Goal: Task Accomplishment & Management: Manage account settings

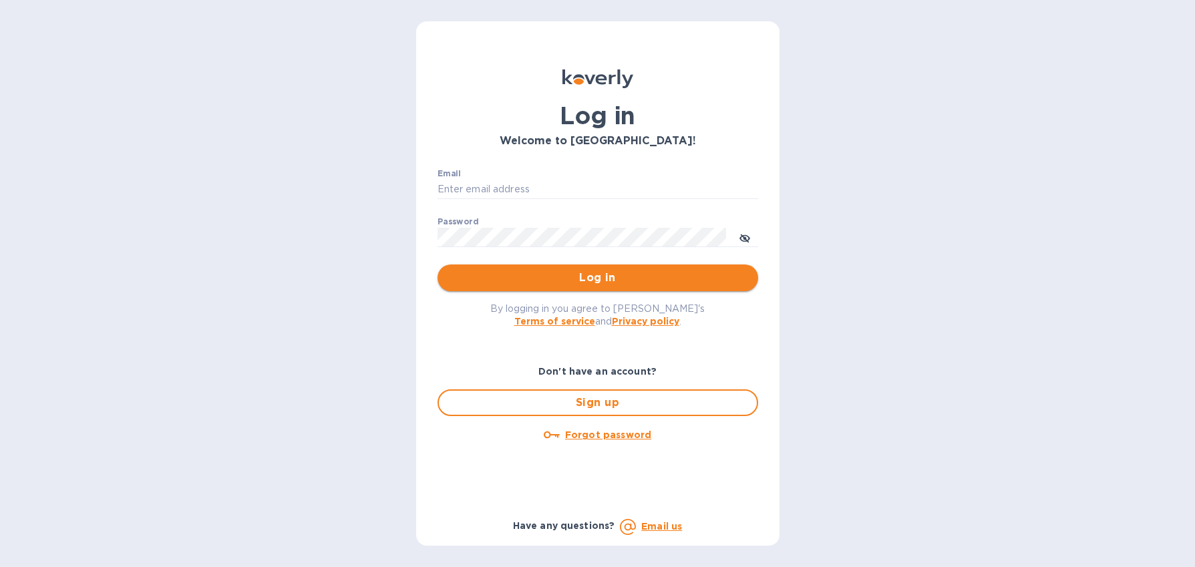
type input "[EMAIL_ADDRESS][DOMAIN_NAME]"
click at [675, 290] on button "Log in" at bounding box center [597, 277] width 321 height 27
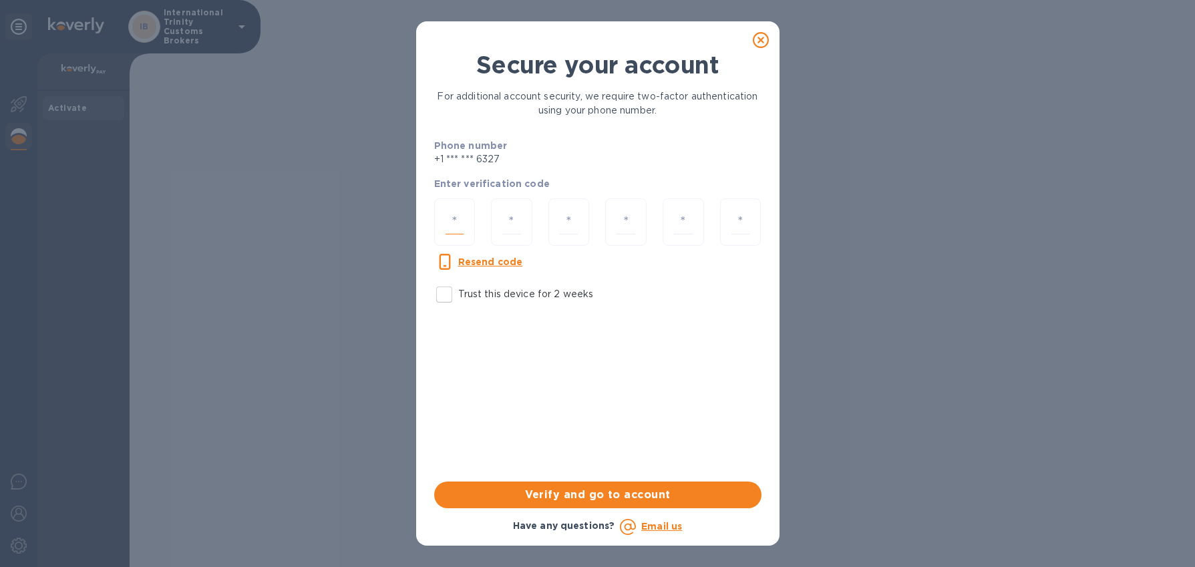
click at [459, 221] on input "number" at bounding box center [454, 222] width 19 height 25
type input "4"
type input "7"
type input "9"
type input "1"
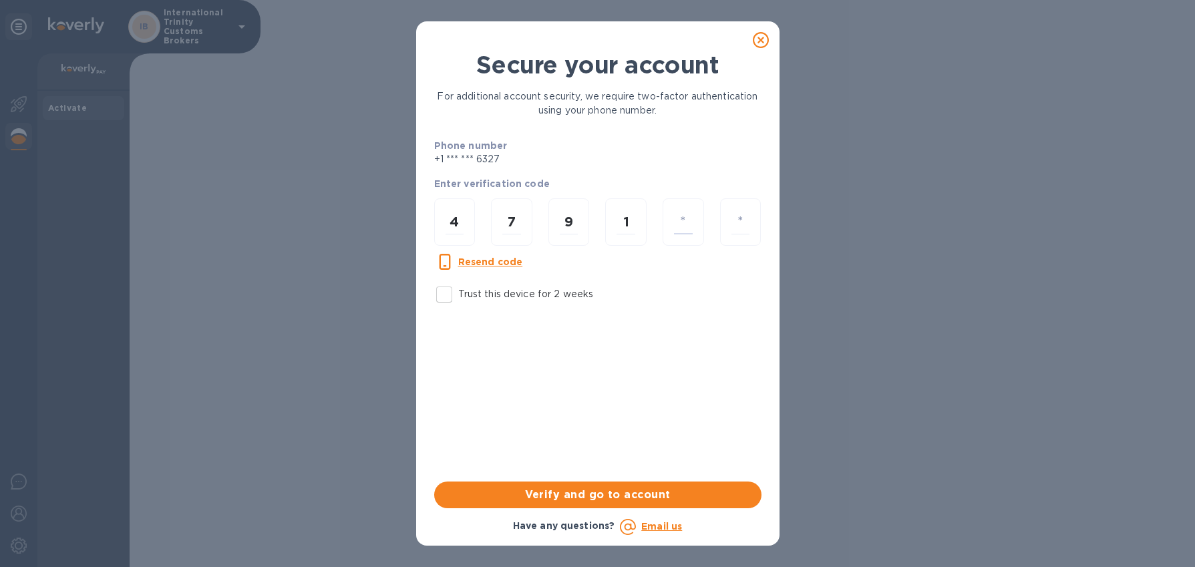
type input "3"
type input "1"
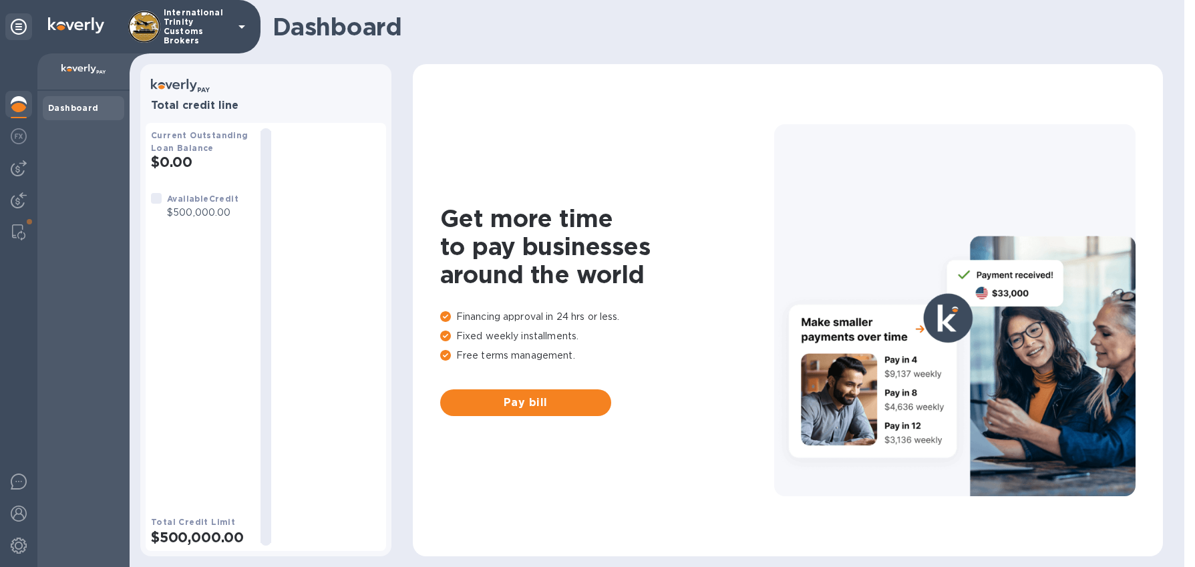
drag, startPoint x: 96, startPoint y: 242, endPoint x: 81, endPoint y: 247, distance: 15.4
click at [96, 243] on div "Dashboard" at bounding box center [83, 329] width 92 height 476
click at [17, 226] on img at bounding box center [18, 232] width 13 height 16
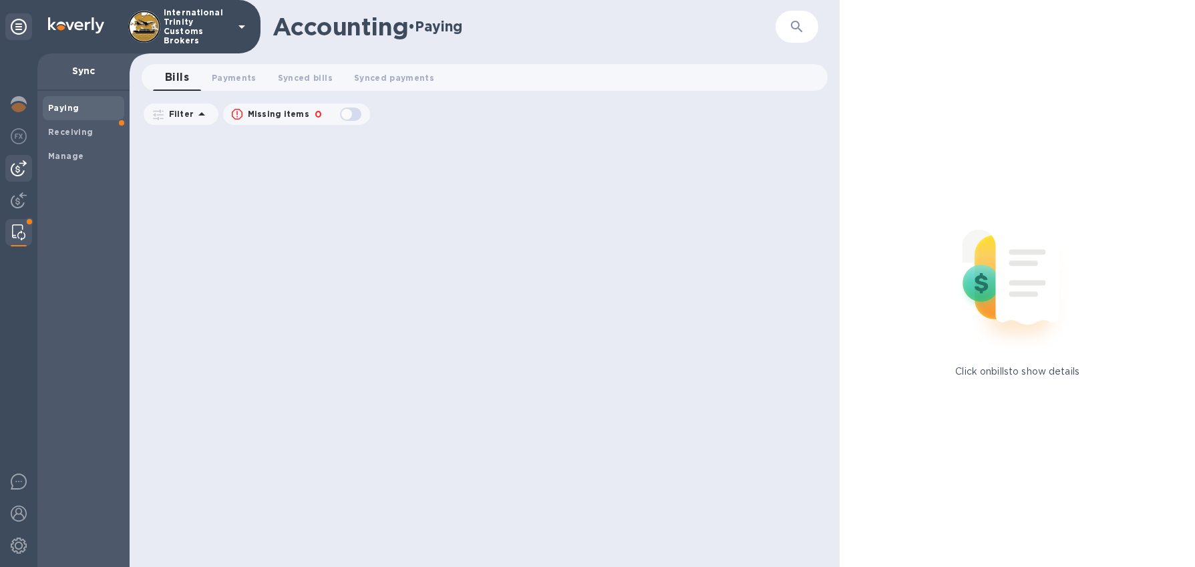
click at [24, 171] on img at bounding box center [19, 168] width 16 height 16
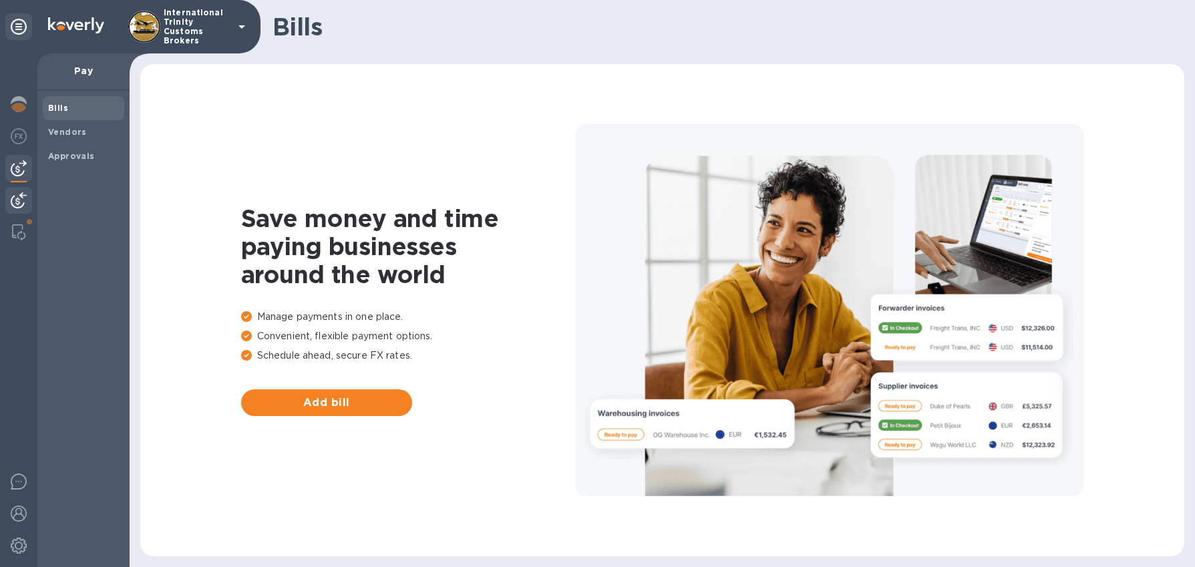
click at [21, 204] on img at bounding box center [19, 200] width 16 height 16
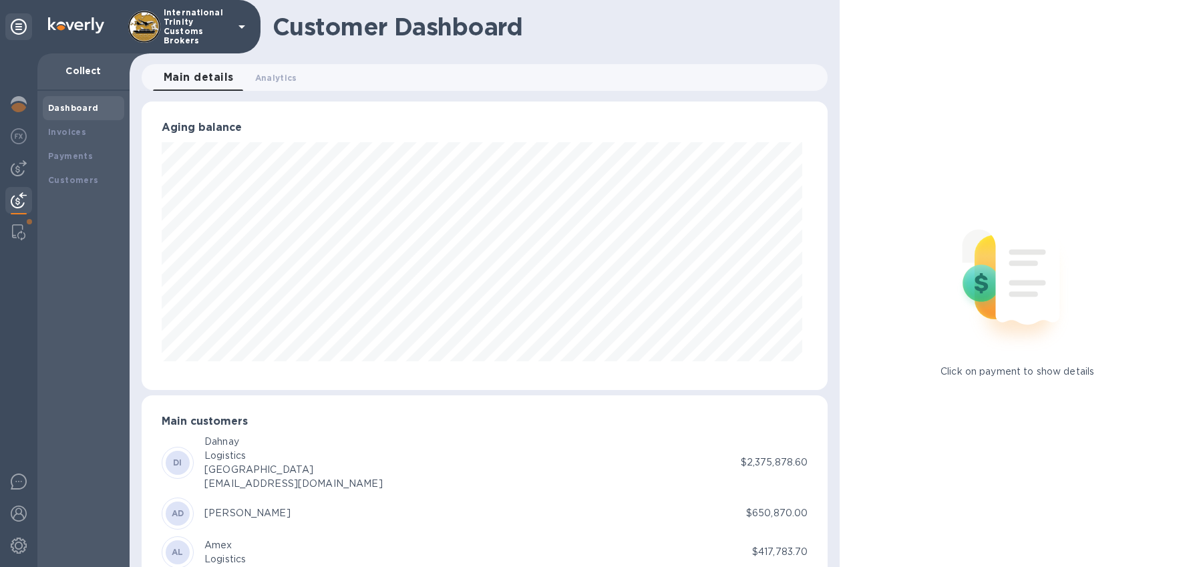
click at [12, 153] on div at bounding box center [18, 310] width 37 height 514
click at [11, 167] on img at bounding box center [19, 168] width 16 height 16
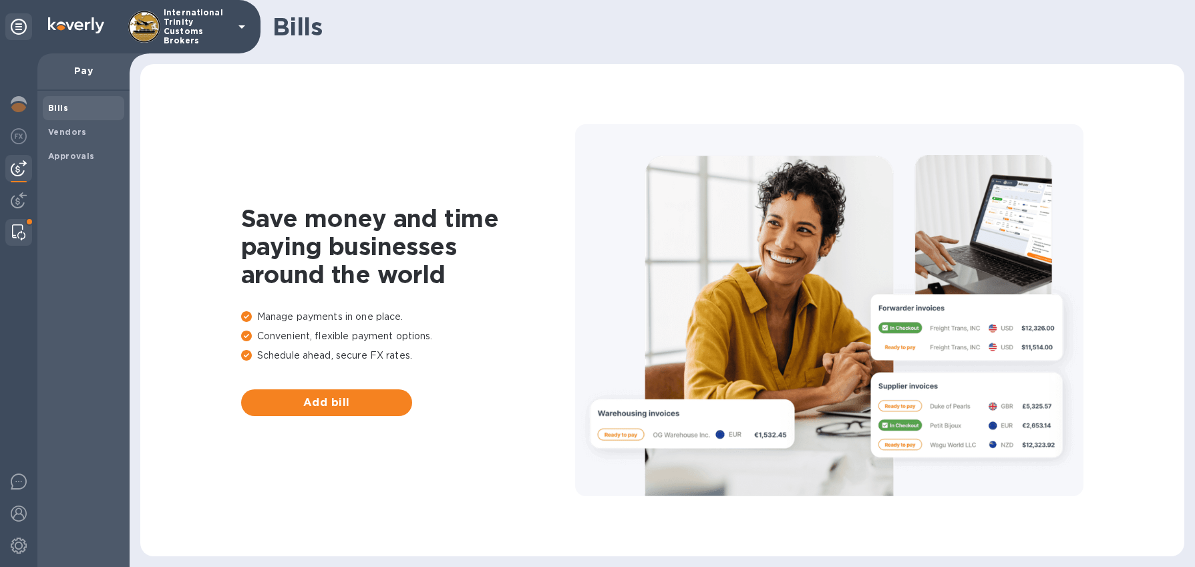
click at [15, 224] on img at bounding box center [18, 232] width 13 height 16
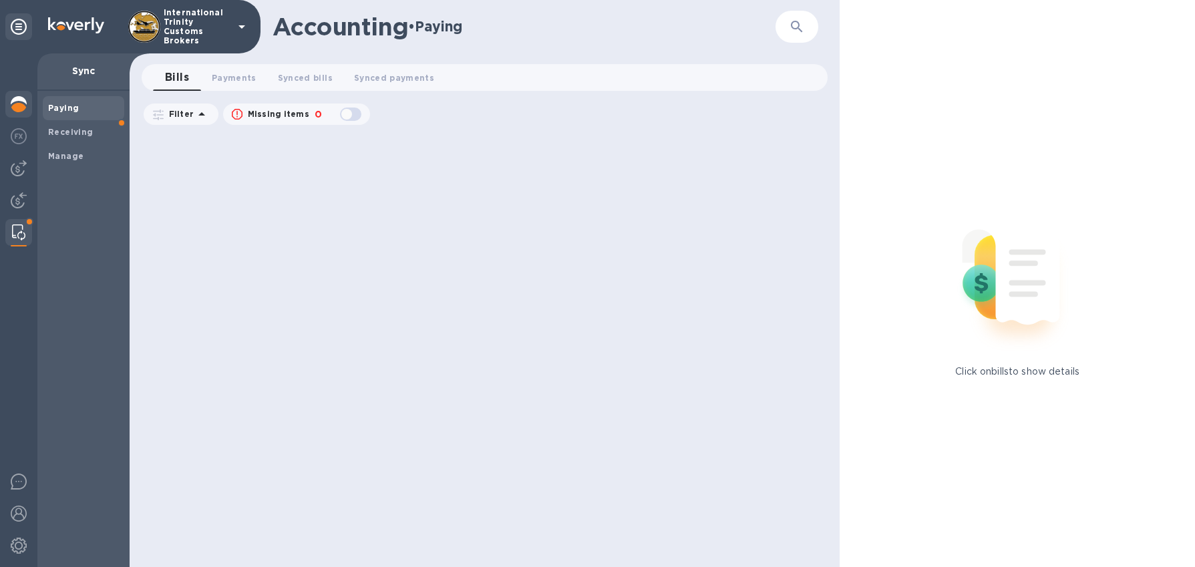
click at [13, 102] on img at bounding box center [19, 104] width 16 height 16
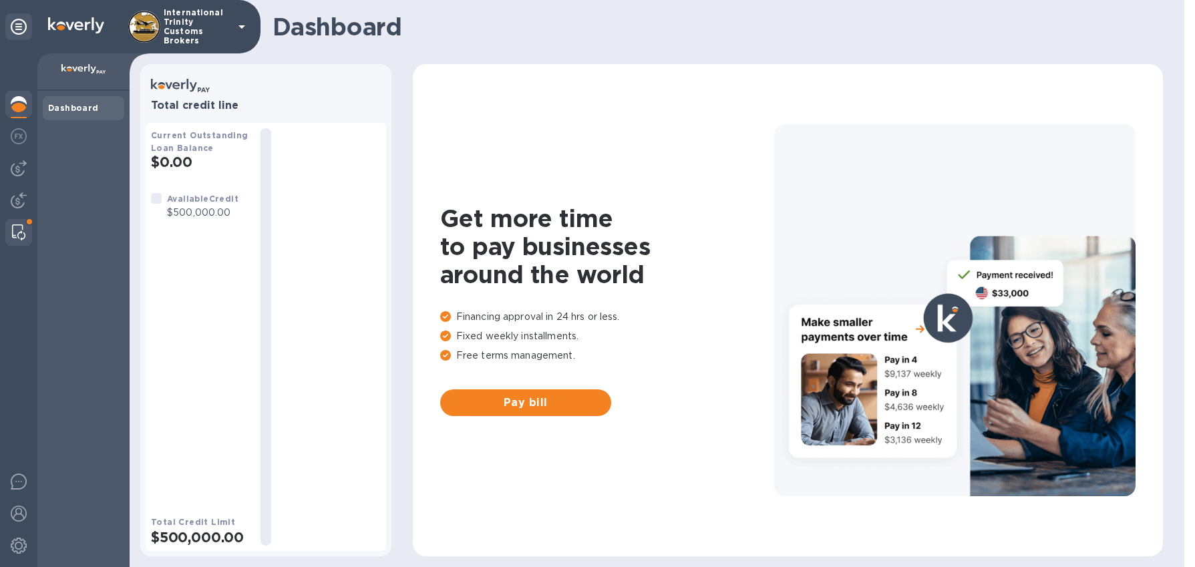
click at [26, 233] on div at bounding box center [19, 232] width 24 height 27
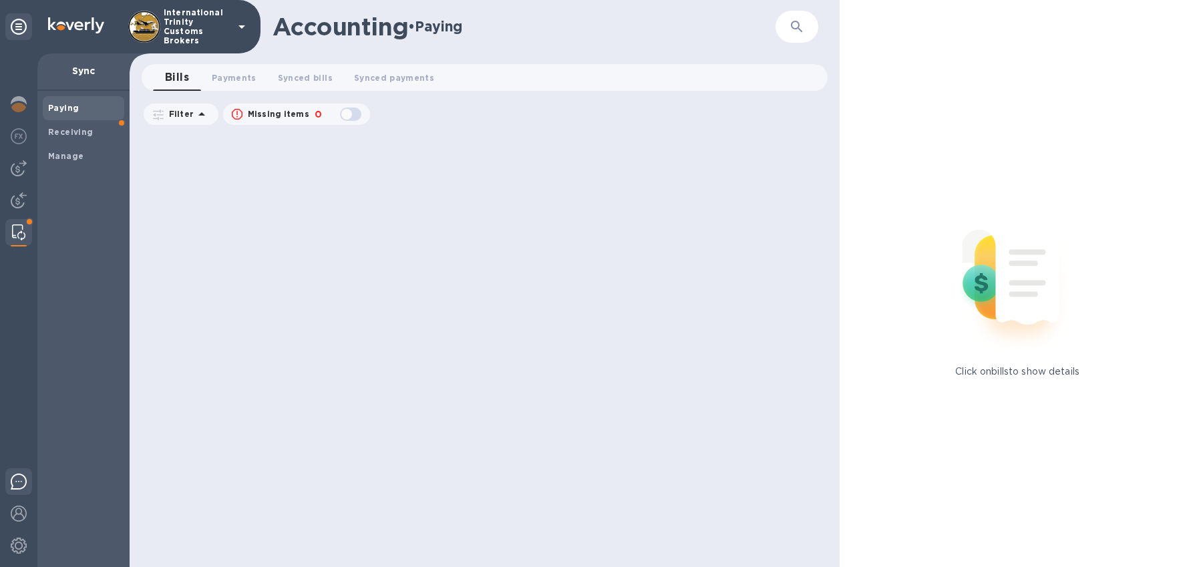
click at [21, 488] on img at bounding box center [19, 481] width 16 height 16
click at [4, 200] on div at bounding box center [18, 310] width 37 height 514
click at [13, 200] on img at bounding box center [19, 200] width 16 height 16
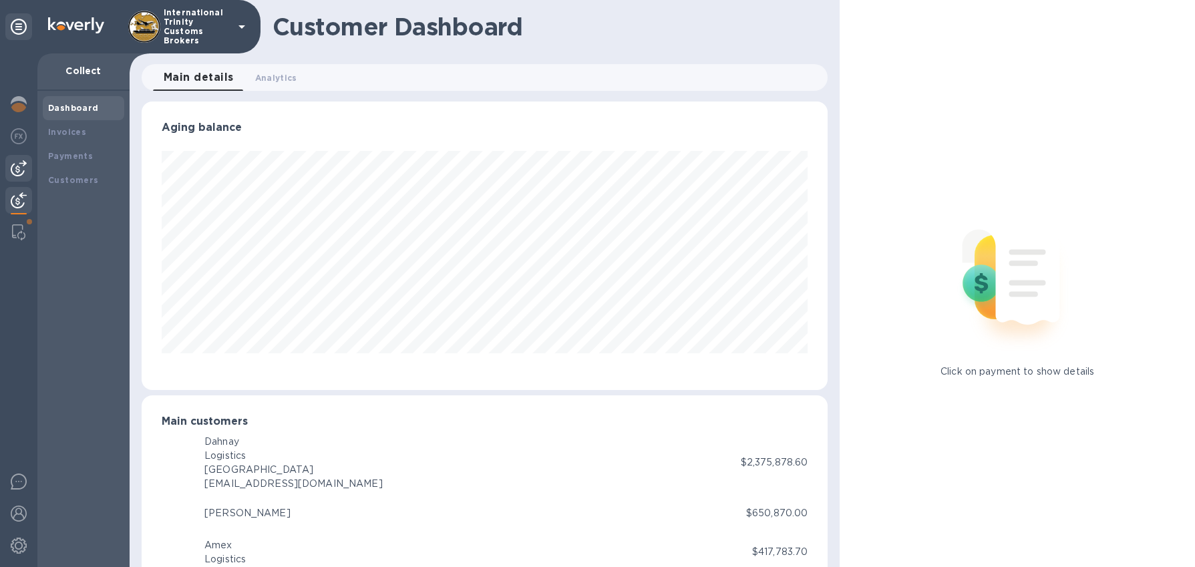
scroll to position [667526, 667134]
click at [15, 169] on img at bounding box center [19, 168] width 16 height 16
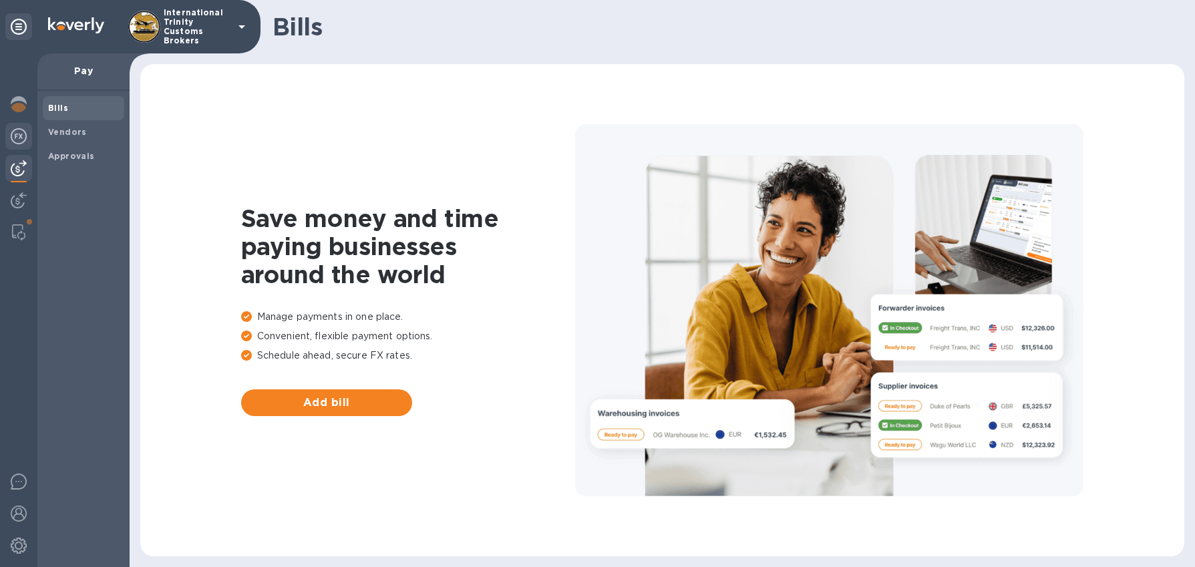
click at [21, 141] on img at bounding box center [19, 136] width 16 height 16
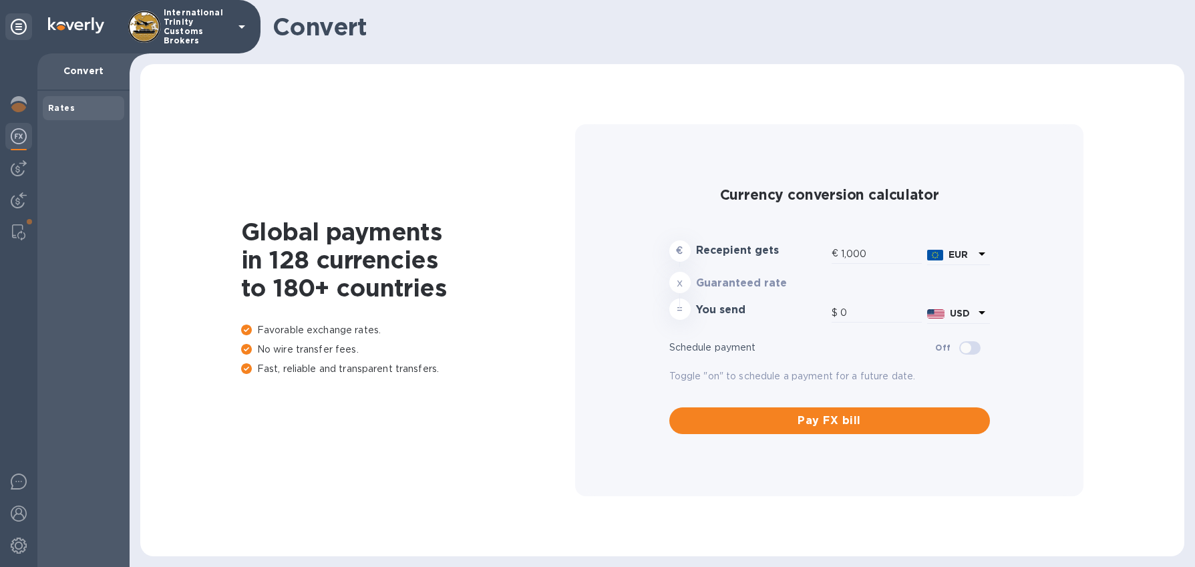
type input "1,172.04"
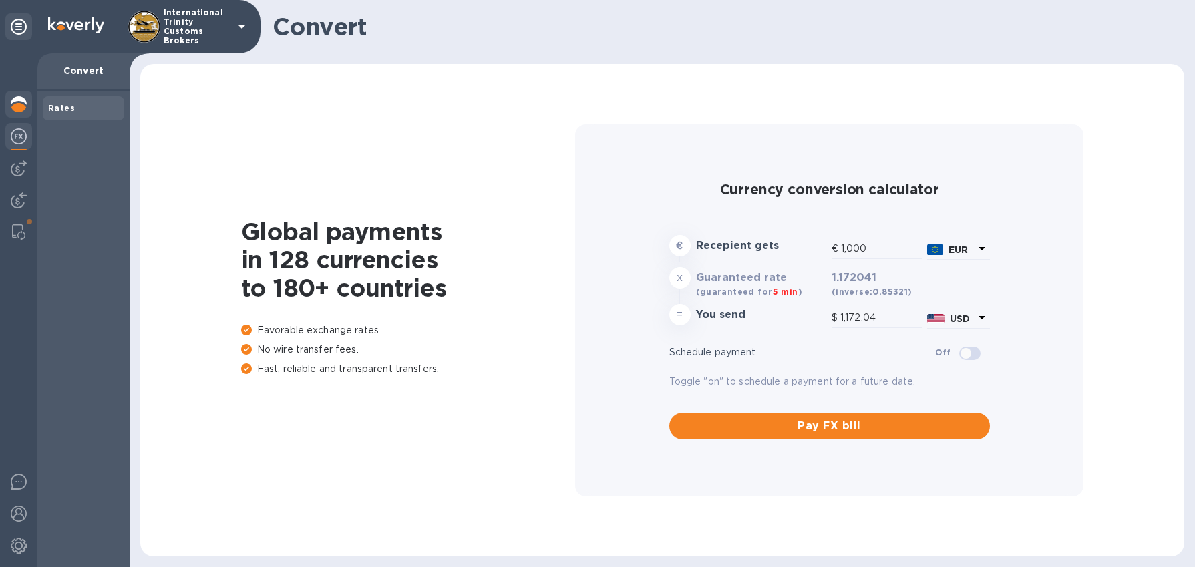
click at [23, 113] on div at bounding box center [18, 105] width 27 height 29
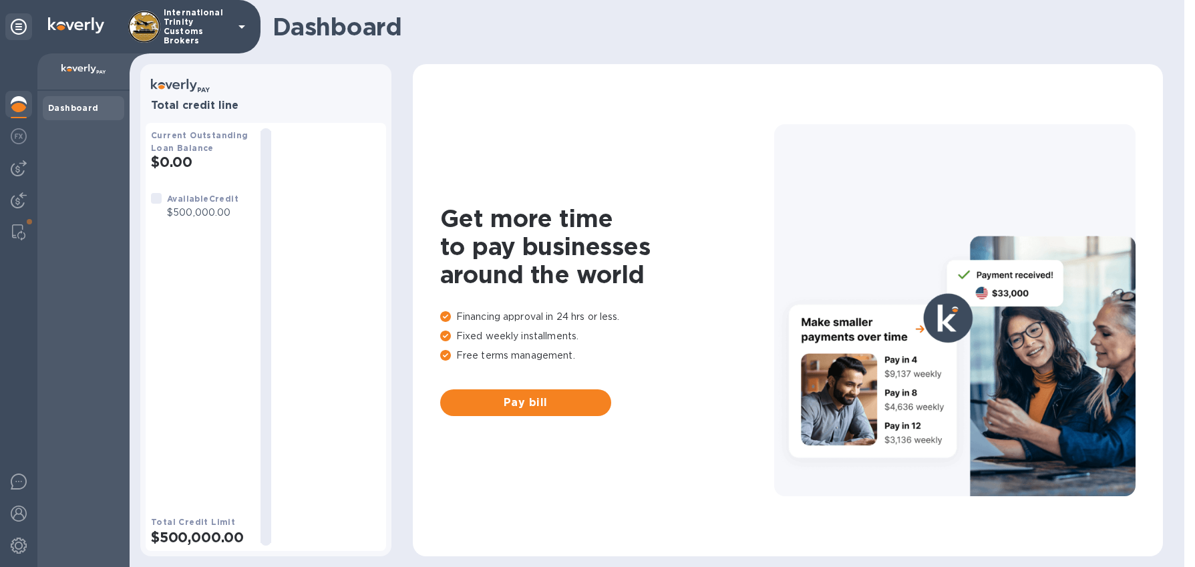
click at [24, 45] on div "International Trinity Customs Brokers" at bounding box center [130, 26] width 260 height 53
click at [15, 19] on icon at bounding box center [19, 27] width 16 height 16
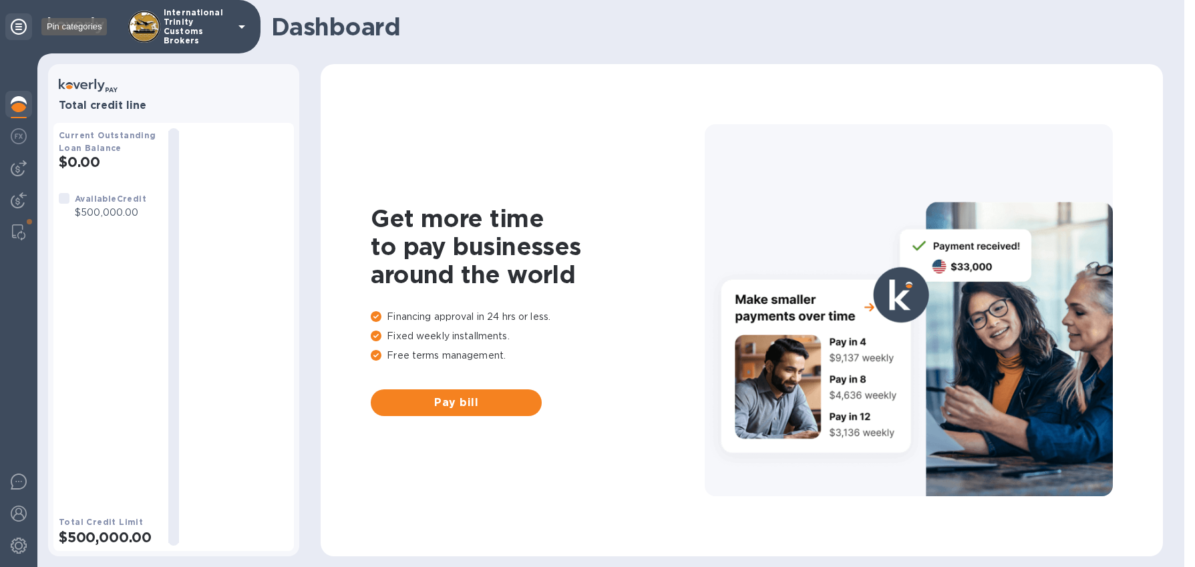
click at [13, 27] on icon at bounding box center [19, 27] width 16 height 16
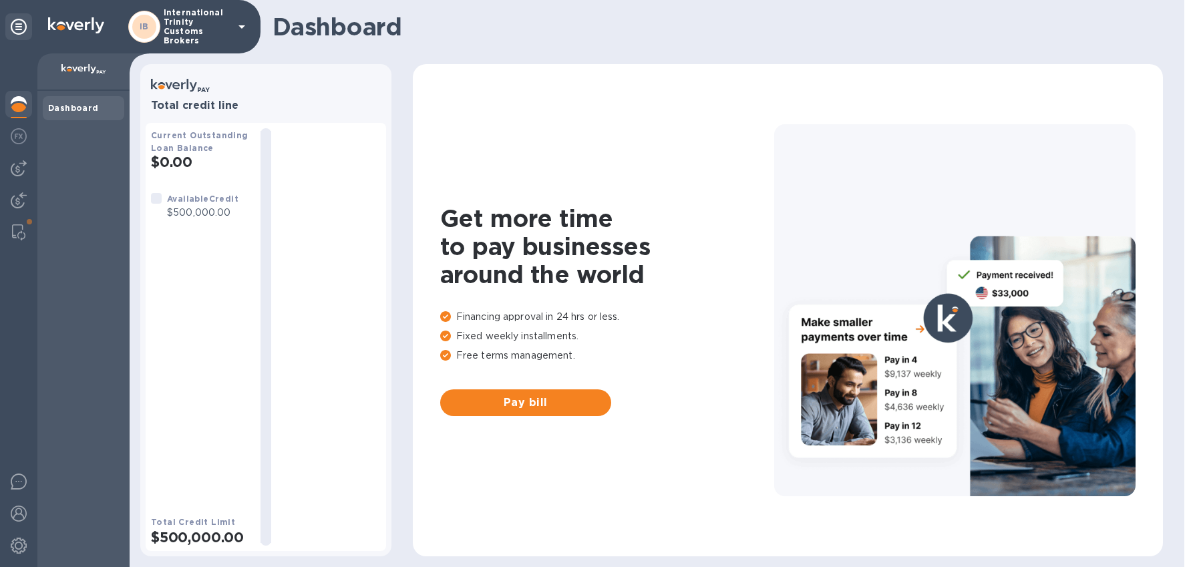
click at [6, 260] on div at bounding box center [18, 310] width 37 height 514
click at [12, 168] on img at bounding box center [19, 168] width 16 height 16
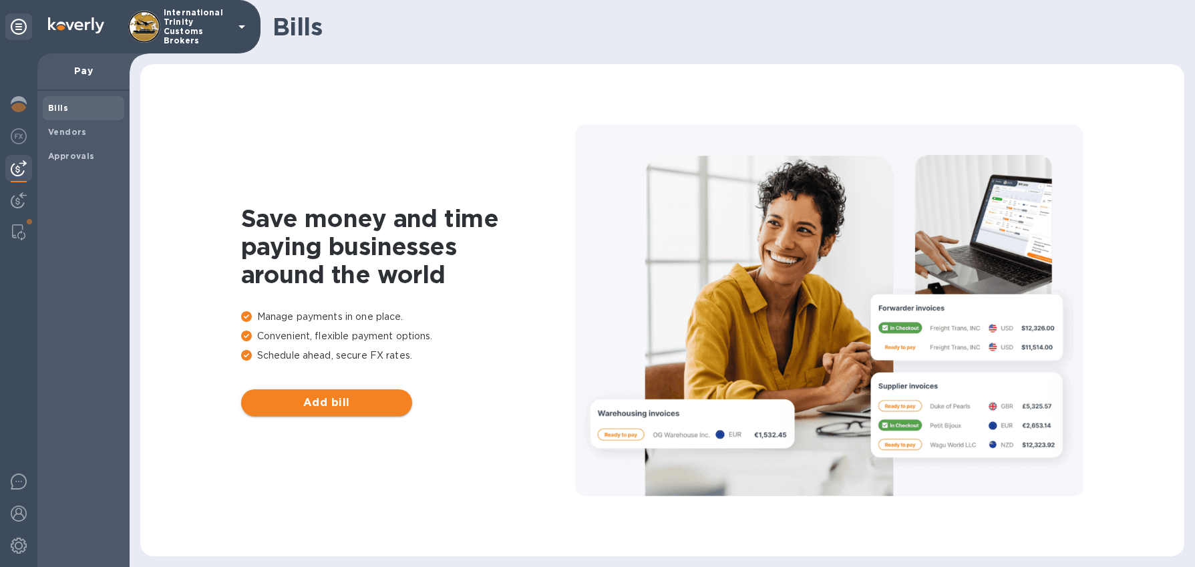
click at [322, 402] on span "Add bill" at bounding box center [327, 403] width 150 height 16
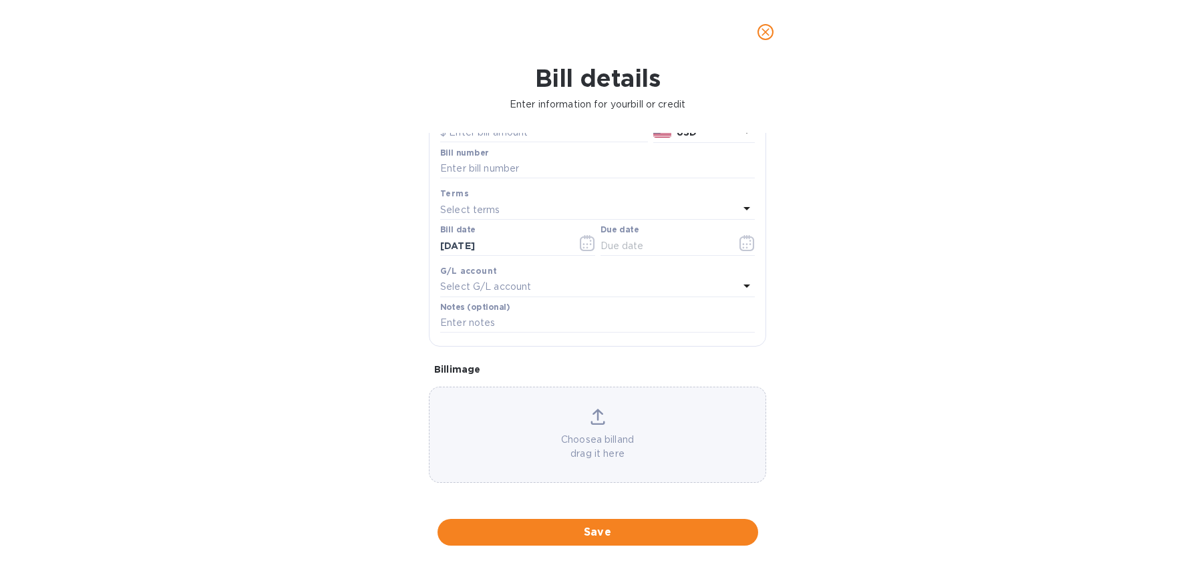
scroll to position [136, 0]
click at [984, 379] on div "Bill details Enter information for your bill or credit General information Save…" at bounding box center [597, 315] width 1195 height 503
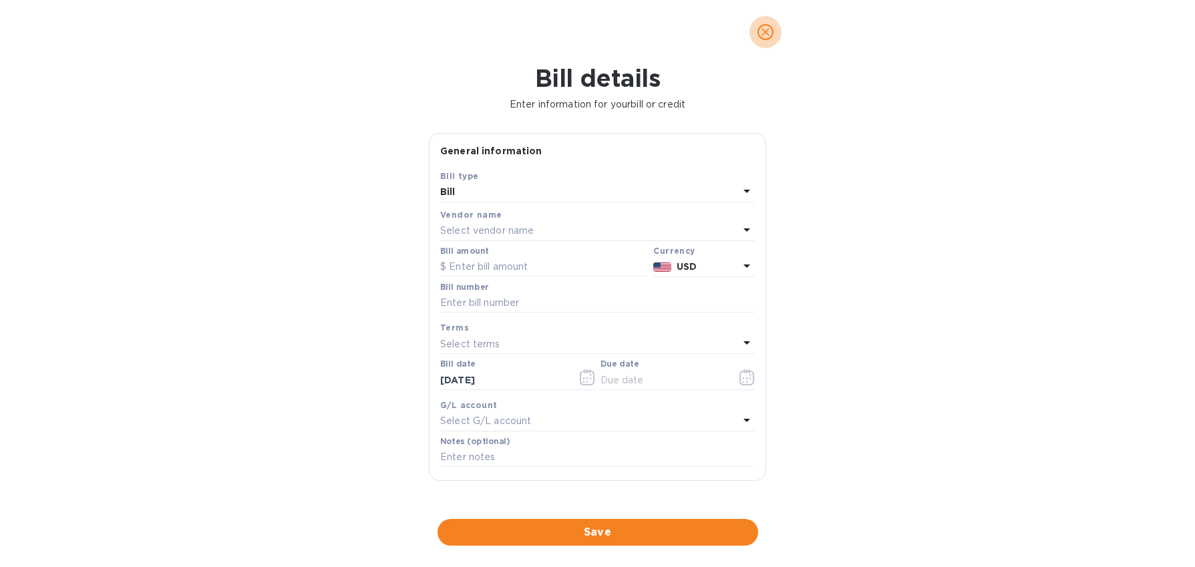
click at [758, 34] on button "close" at bounding box center [765, 32] width 32 height 32
